Goal: Navigation & Orientation: Find specific page/section

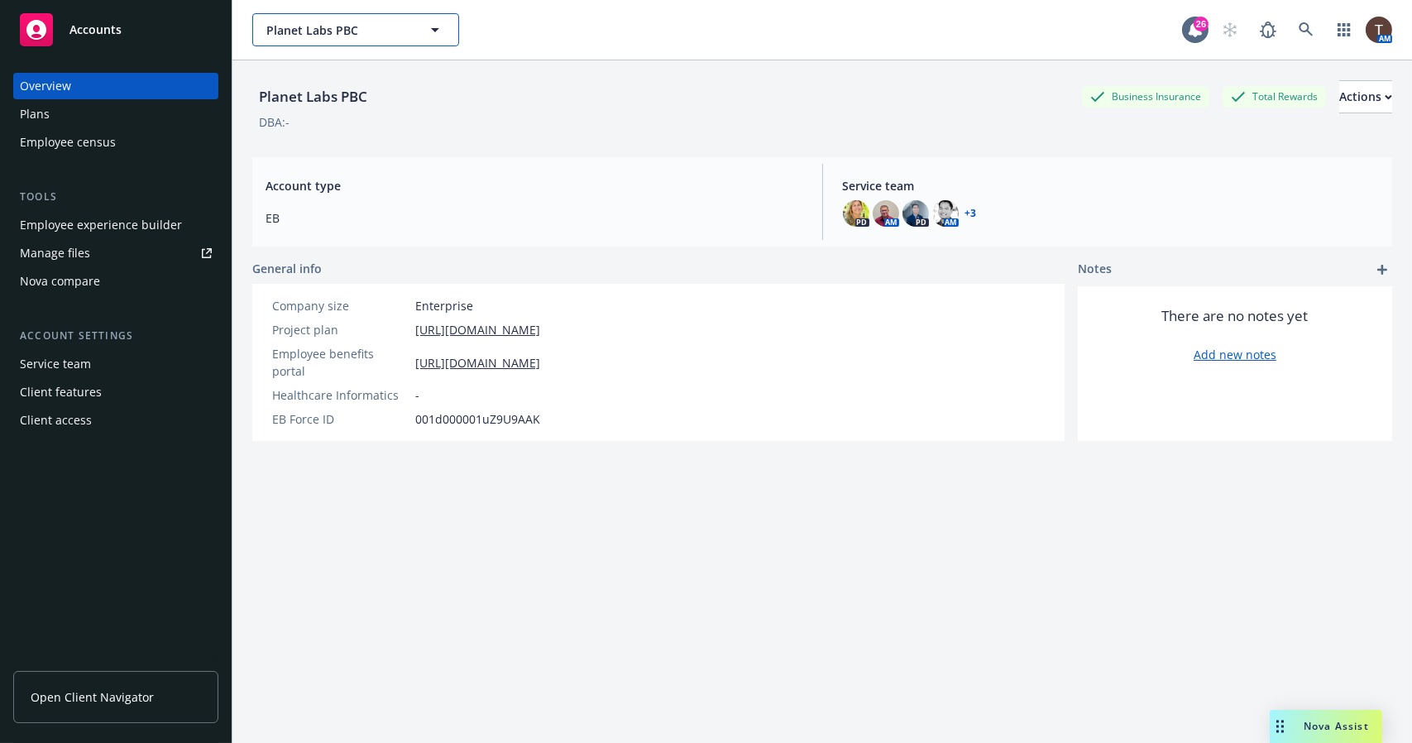
click at [295, 33] on span "Planet Labs PBC" at bounding box center [337, 30] width 143 height 17
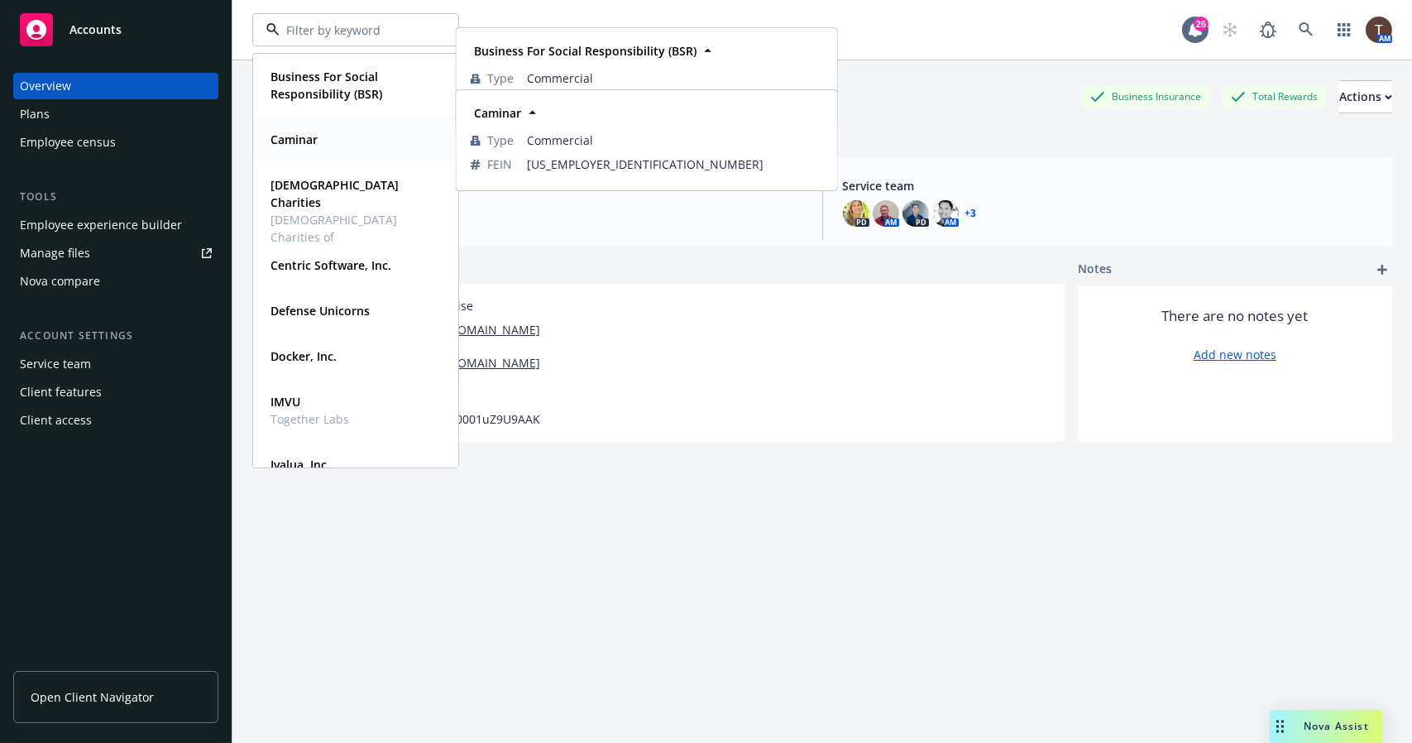
click at [314, 137] on strong "Caminar" at bounding box center [294, 140] width 47 height 16
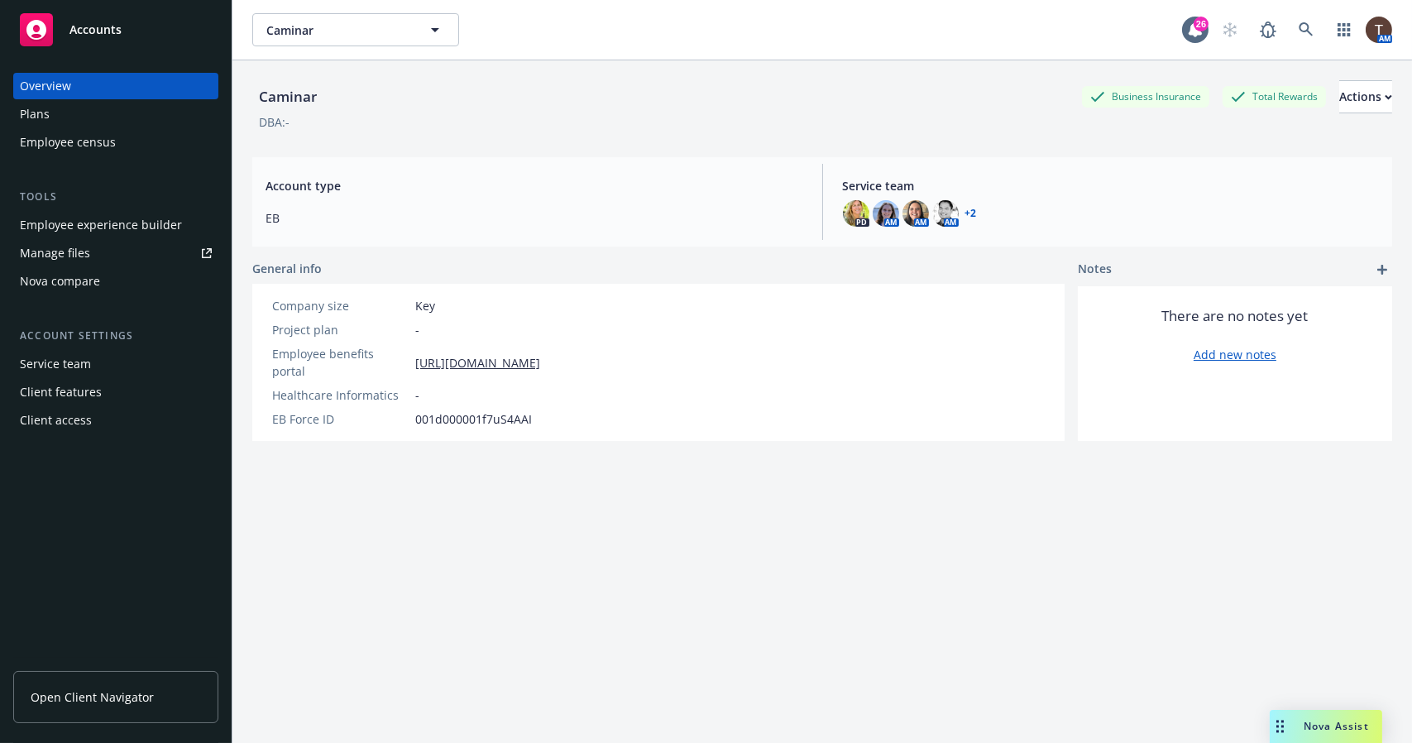
click at [89, 703] on span "Open Client Navigator" at bounding box center [92, 696] width 123 height 17
